Goal: Information Seeking & Learning: Check status

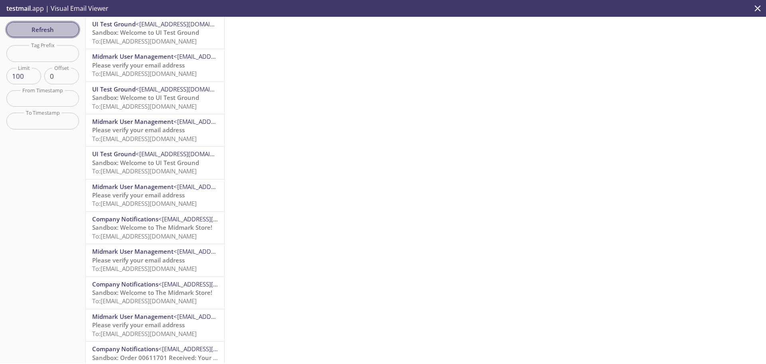
click at [33, 26] on span "Refresh" at bounding box center [43, 29] width 60 height 10
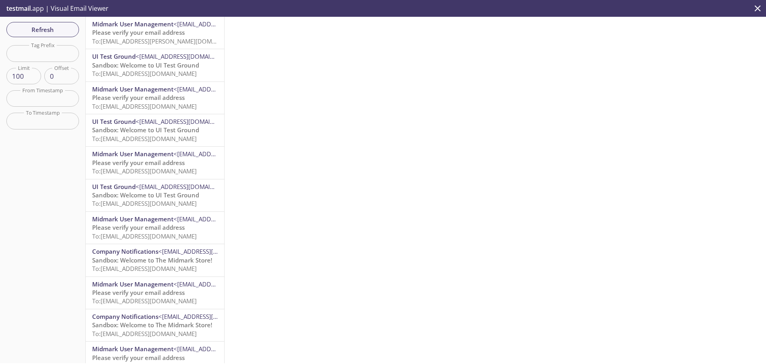
click at [161, 32] on span "Please verify your email address" at bounding box center [138, 32] width 93 height 8
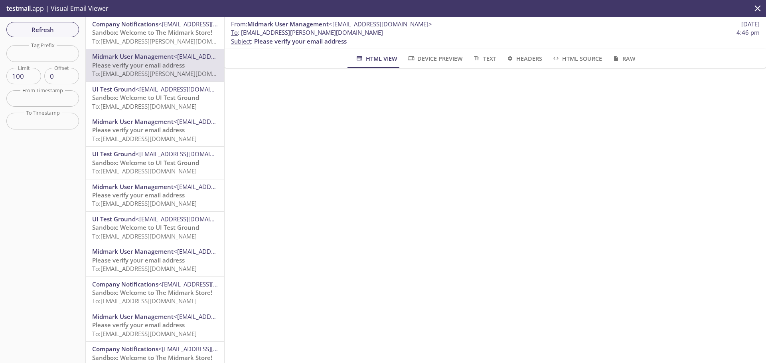
click at [131, 40] on span "To: [EMAIL_ADDRESS][PERSON_NAME][DOMAIN_NAME]" at bounding box center [167, 41] width 150 height 8
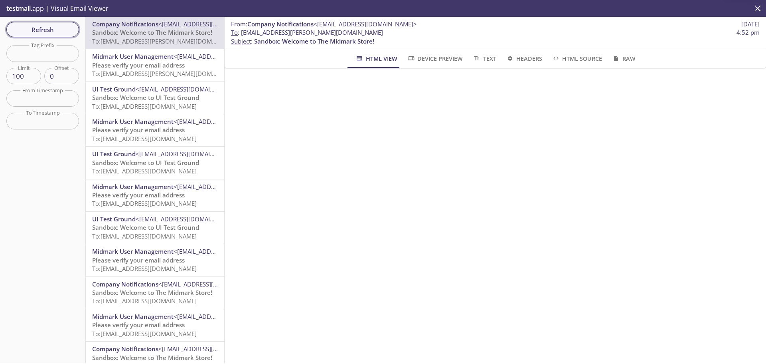
click at [61, 32] on span "Refresh" at bounding box center [43, 29] width 60 height 10
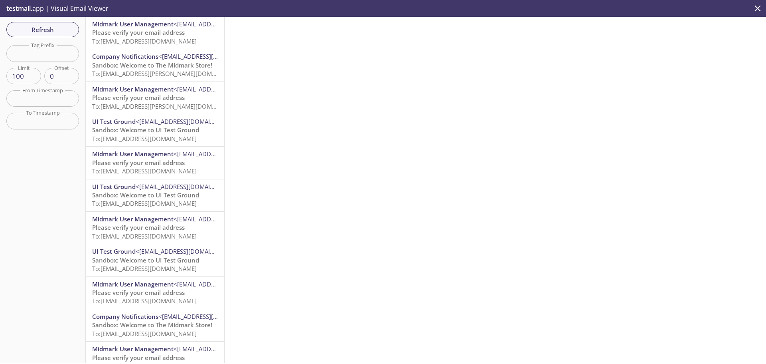
click at [109, 25] on span "Midmark User Management" at bounding box center [132, 24] width 81 height 8
